Goal: Task Accomplishment & Management: Use online tool/utility

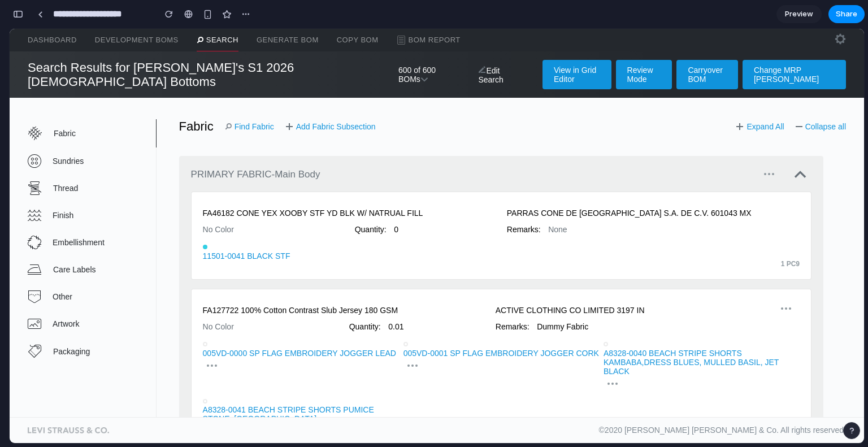
scroll to position [1452, 0]
click at [267, 34] on link "Generate BOM" at bounding box center [287, 40] width 62 height 23
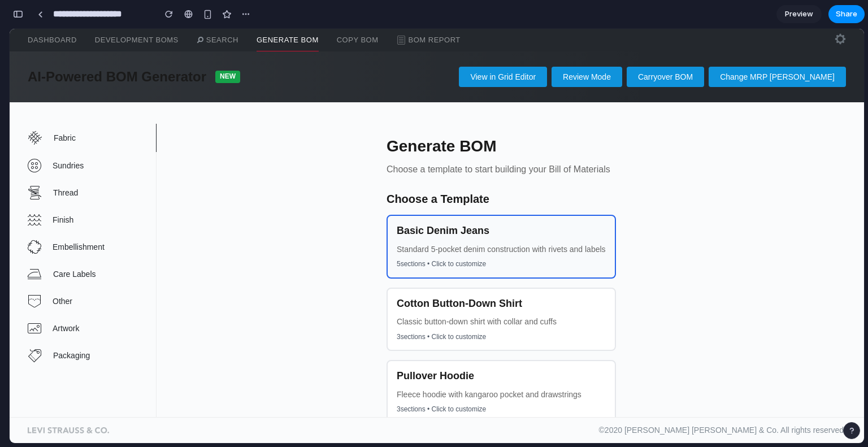
click at [450, 242] on div "Basic Denim Jeans Standard 5-pocket denim construction with rivets and labels 5…" at bounding box center [500, 247] width 229 height 64
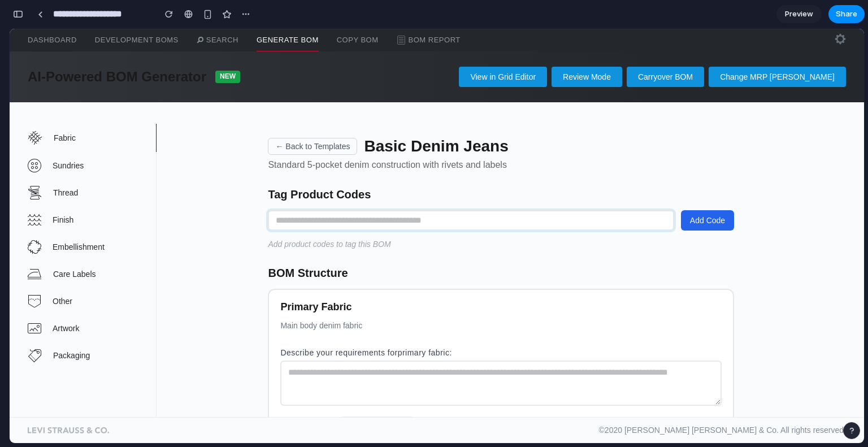
click at [424, 217] on input "text" at bounding box center [471, 220] width 406 height 20
type input "*********"
click at [694, 227] on button "Add Code" at bounding box center [707, 220] width 53 height 20
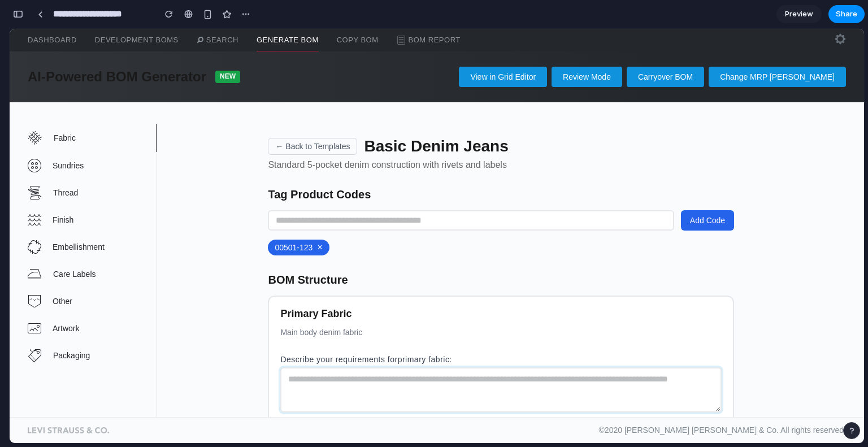
click at [344, 397] on textarea at bounding box center [500, 389] width 441 height 45
click at [11, 12] on button "button" at bounding box center [18, 14] width 18 height 18
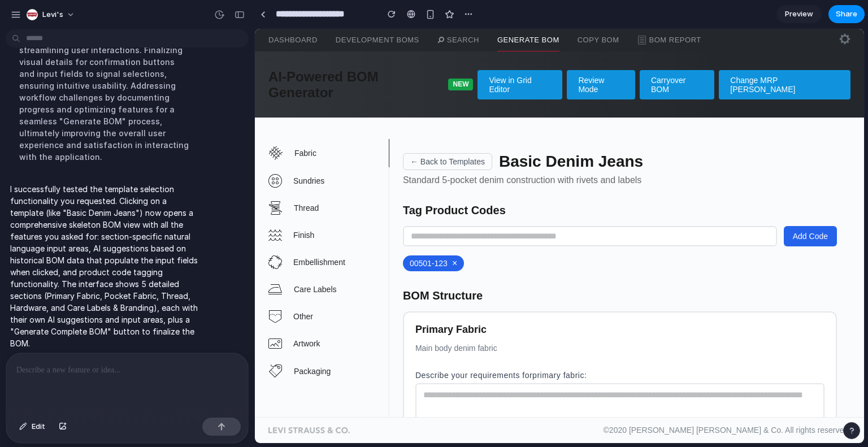
click at [128, 368] on p at bounding box center [126, 370] width 221 height 14
click at [341, 367] on span "Packaging" at bounding box center [341, 371] width 94 height 9
click at [159, 381] on div at bounding box center [127, 383] width 242 height 60
click at [98, 374] on div at bounding box center [127, 383] width 242 height 60
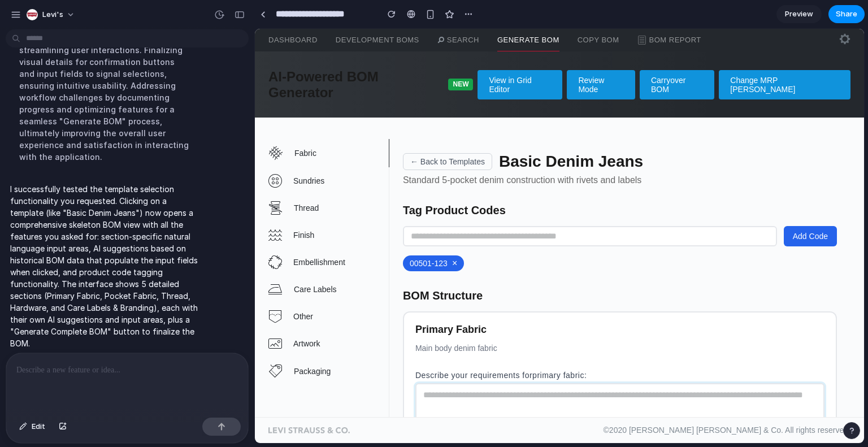
click at [486, 383] on textarea at bounding box center [619, 405] width 409 height 45
click at [537, 324] on div "Primary Fabric Main body denim fabric" at bounding box center [619, 343] width 409 height 38
click at [429, 153] on button "← Back to Templates" at bounding box center [447, 161] width 89 height 17
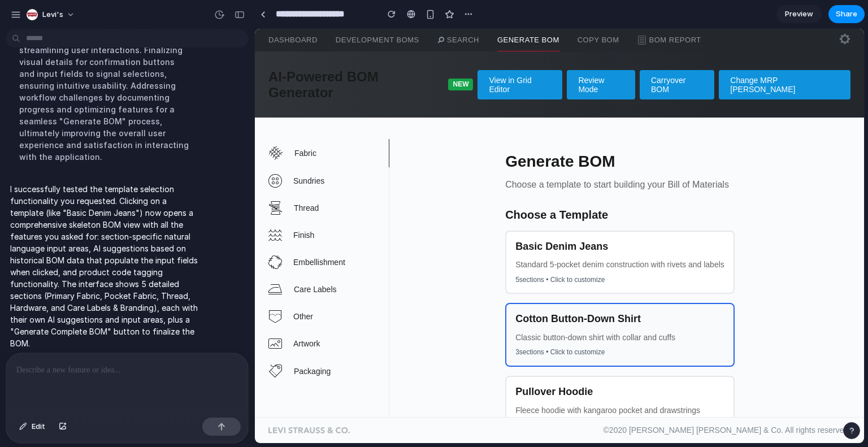
click at [548, 333] on p "Classic button-down shirt with collar and cuffs" at bounding box center [619, 337] width 209 height 9
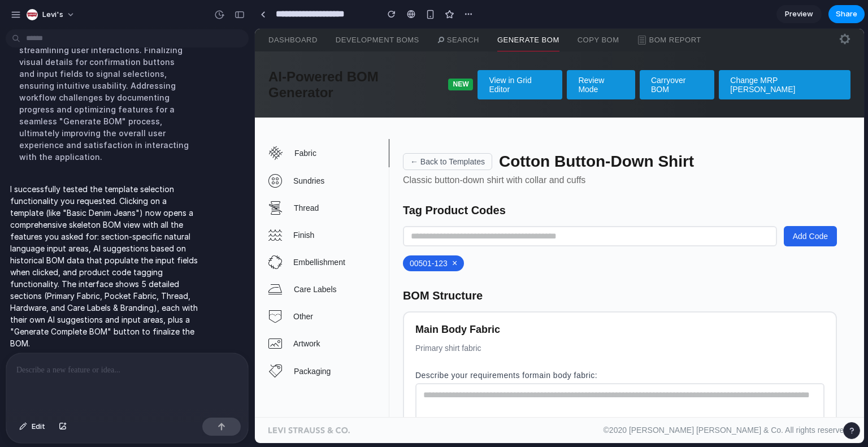
click at [455, 259] on button "×" at bounding box center [454, 263] width 5 height 9
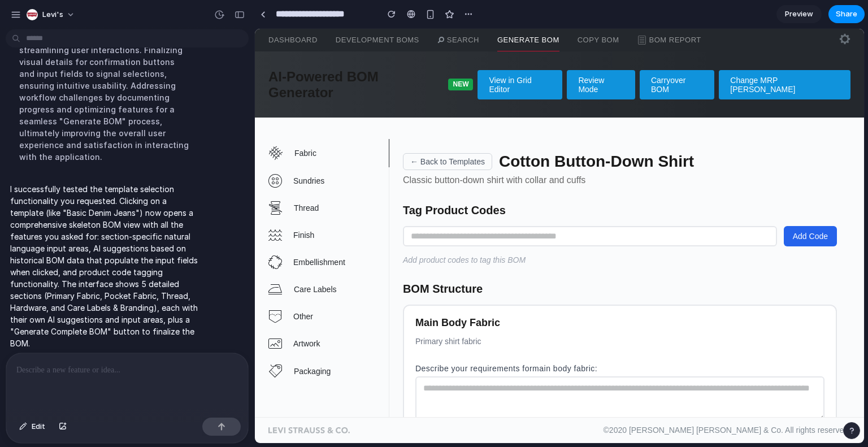
click at [433, 153] on button "← Back to Templates" at bounding box center [447, 161] width 89 height 17
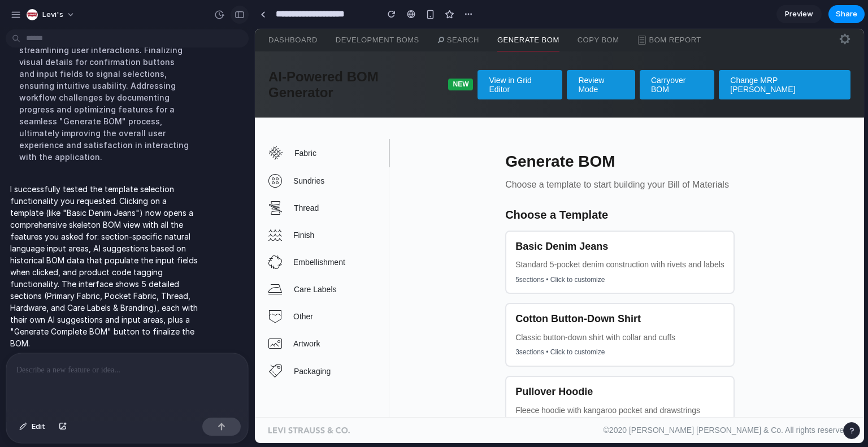
click at [242, 14] on div "button" at bounding box center [239, 15] width 10 height 8
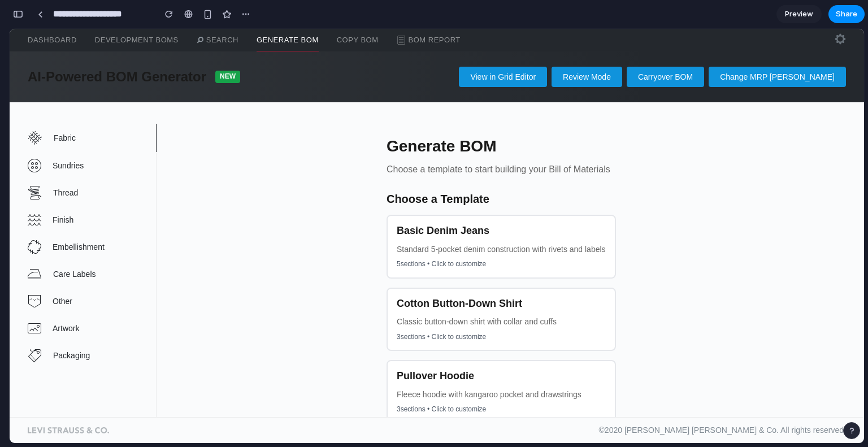
scroll to position [1452, 0]
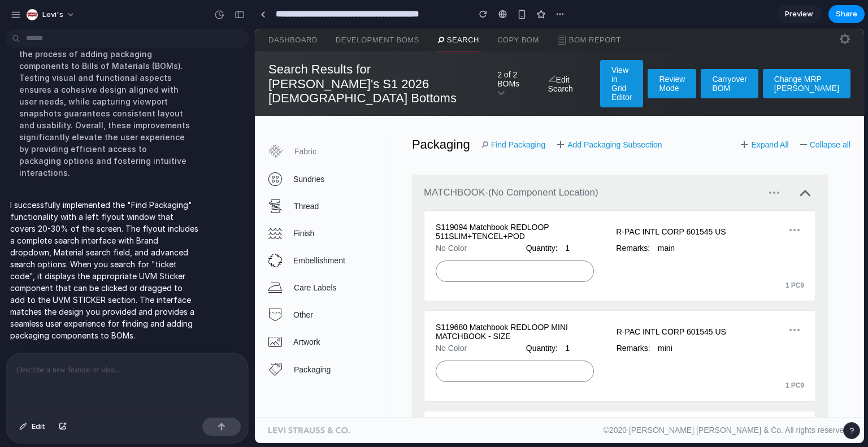
click at [339, 147] on span "Fabric" at bounding box center [341, 151] width 94 height 9
click at [520, 140] on link "Find Packaging" at bounding box center [513, 144] width 64 height 9
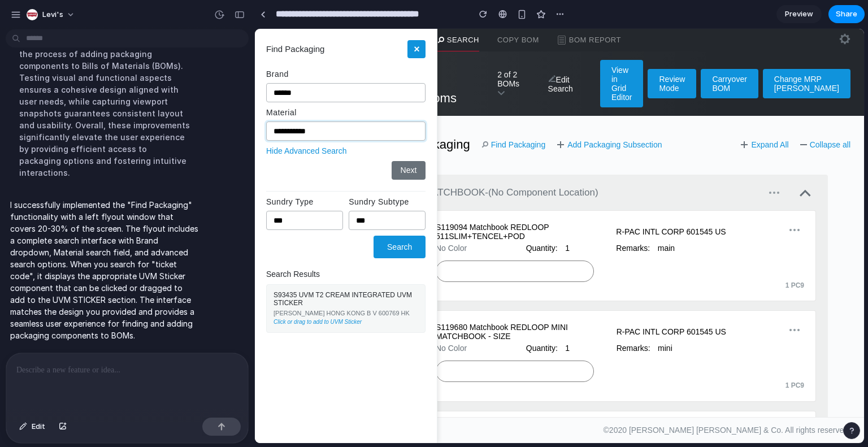
click at [339, 132] on input "**********" at bounding box center [345, 130] width 159 height 19
type input "*"
click at [406, 167] on button "Next" at bounding box center [408, 170] width 34 height 18
click at [390, 247] on button "Search" at bounding box center [399, 247] width 52 height 23
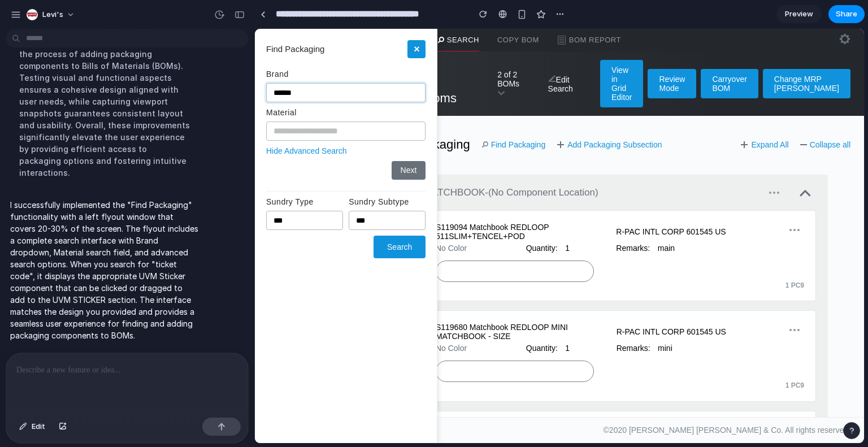
click at [382, 93] on select "******" at bounding box center [345, 92] width 159 height 19
click at [412, 42] on button "×" at bounding box center [416, 49] width 18 height 18
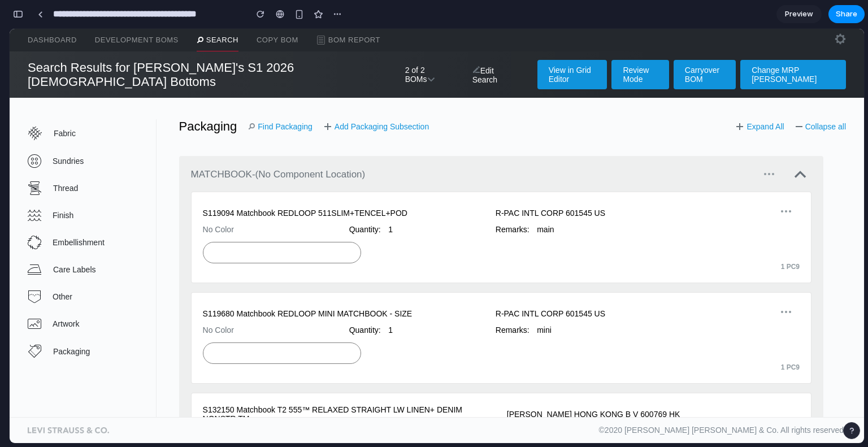
scroll to position [643, 0]
